Goal: Task Accomplishment & Management: Use online tool/utility

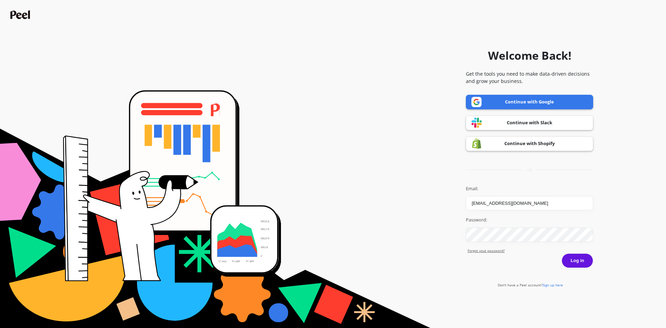
click at [532, 227] on div "Password:" at bounding box center [529, 229] width 127 height 25
click at [581, 268] on button "Log in" at bounding box center [578, 260] width 32 height 15
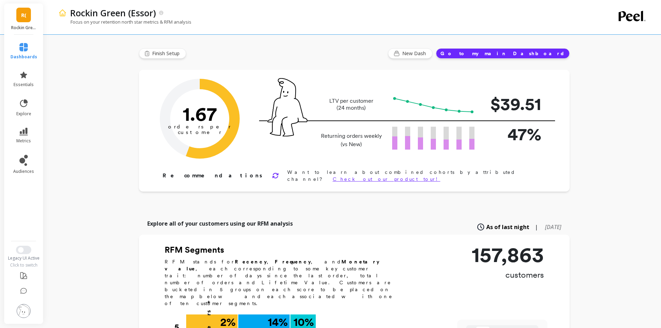
click at [26, 303] on li at bounding box center [23, 311] width 41 height 25
click at [25, 308] on img at bounding box center [24, 311] width 14 height 14
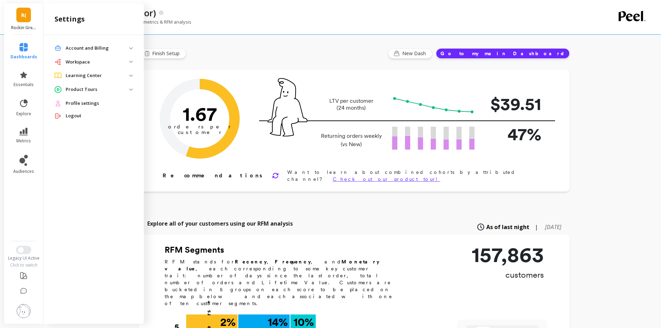
click at [101, 49] on p "Account and Billing" at bounding box center [98, 48] width 64 height 7
click at [78, 106] on p "Workspace" at bounding box center [98, 106] width 64 height 7
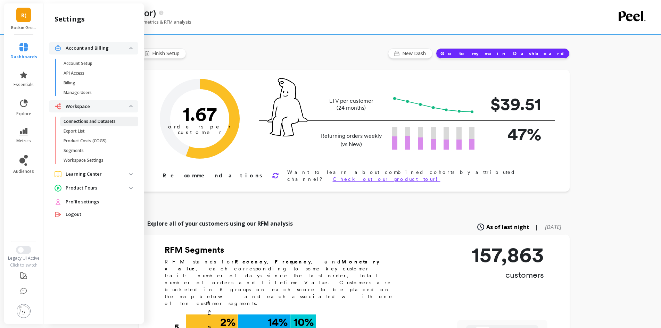
click at [86, 120] on p "Connections and Datasets" at bounding box center [90, 122] width 52 height 6
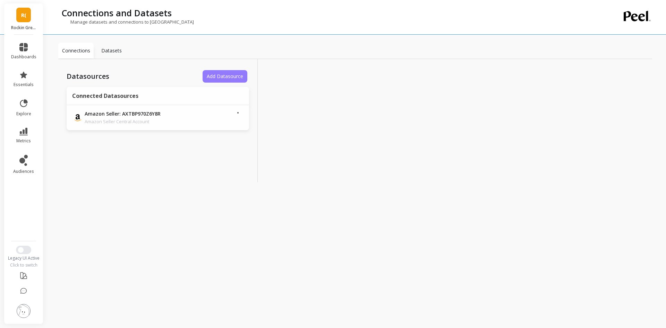
click at [235, 70] on button "Add Datasource" at bounding box center [225, 76] width 45 height 12
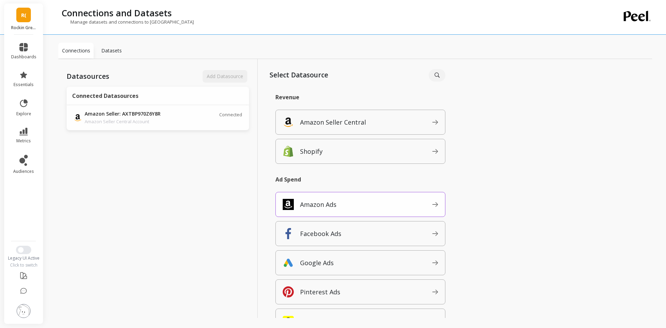
click at [326, 207] on p "Amazon Ads" at bounding box center [318, 205] width 36 height 10
